Goal: Task Accomplishment & Management: Use online tool/utility

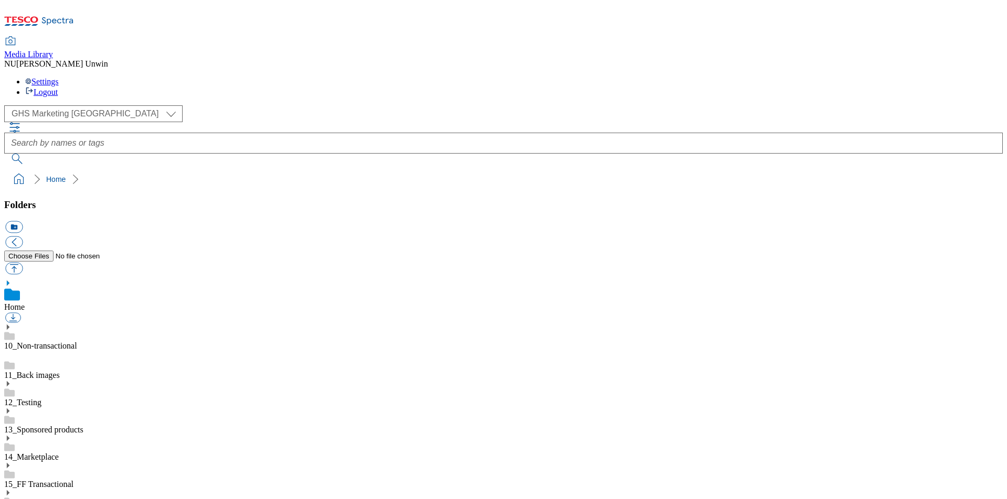
scroll to position [1, 0]
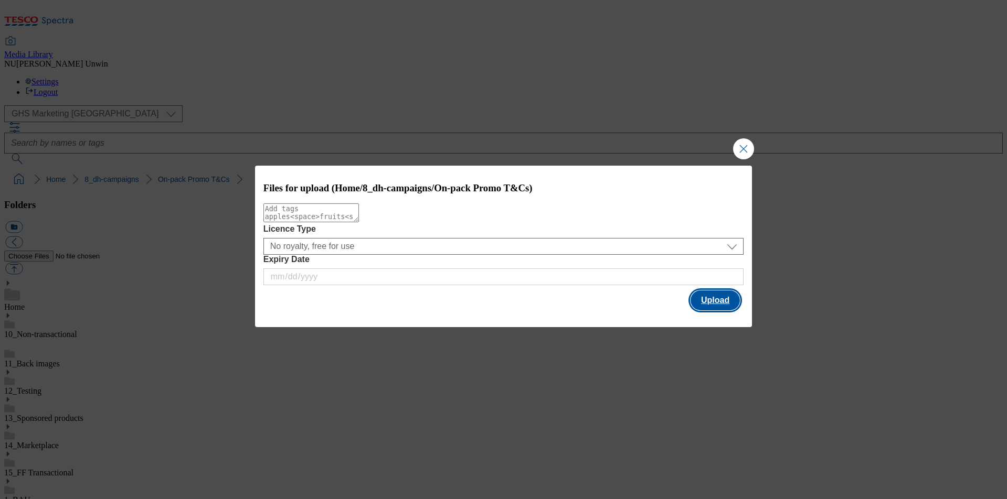
click at [708, 305] on button "Upload" at bounding box center [714, 301] width 49 height 20
